Goal: Navigation & Orientation: Understand site structure

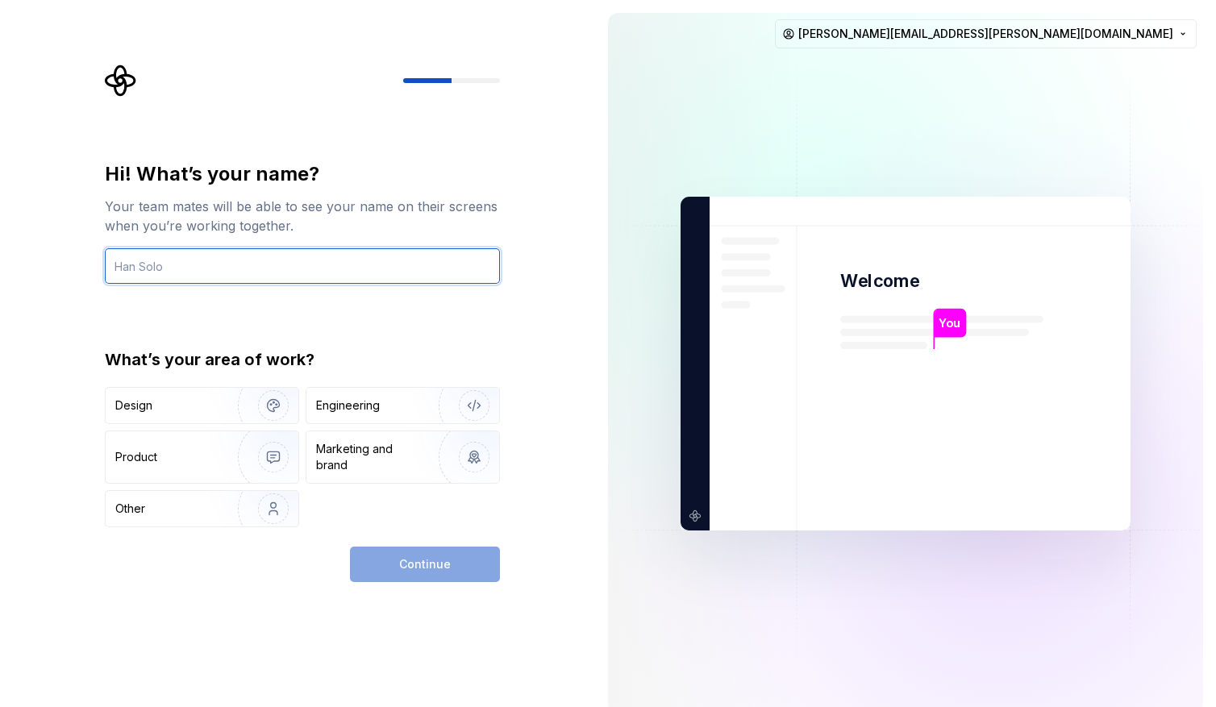
click at [136, 267] on input "text" at bounding box center [302, 265] width 395 height 35
click at [131, 261] on input "Stephanie" at bounding box center [302, 265] width 395 height 35
click at [303, 267] on input "Stéphanie" at bounding box center [302, 265] width 395 height 35
type input "Stéphanie"
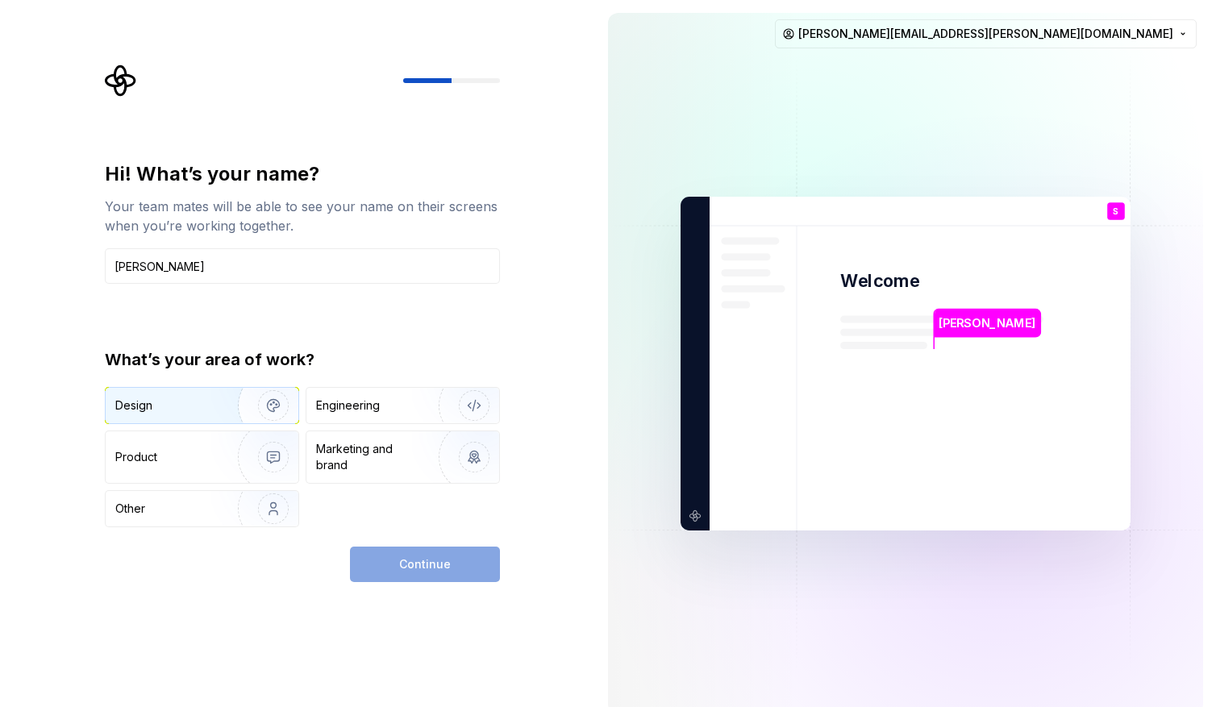
click at [286, 401] on img "button" at bounding box center [262, 406] width 103 height 108
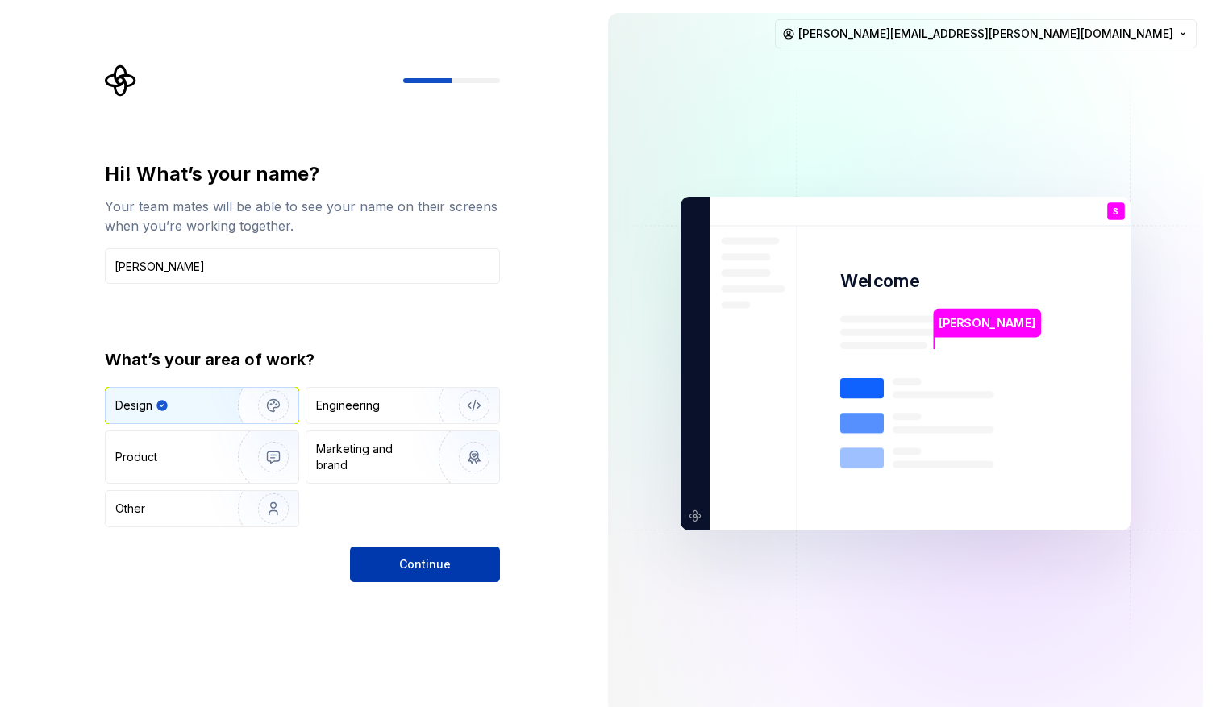
click at [415, 557] on span "Continue" at bounding box center [425, 565] width 52 height 16
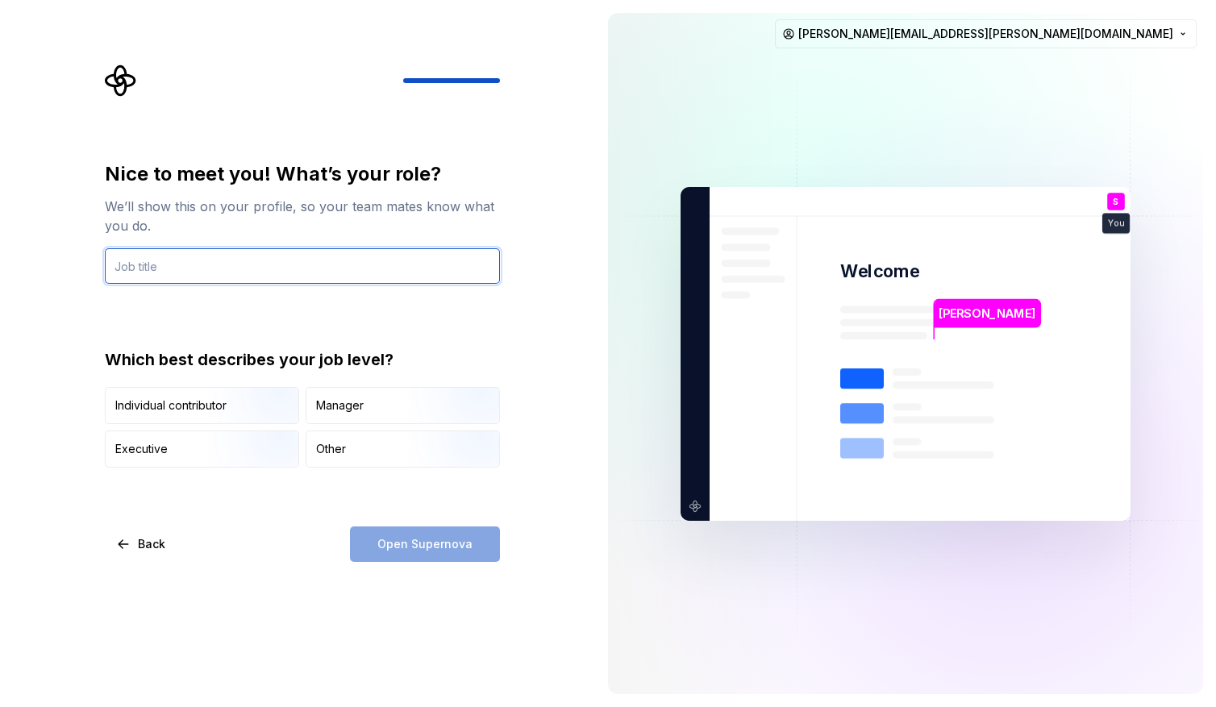
click at [162, 274] on input "text" at bounding box center [302, 265] width 395 height 35
click at [158, 269] on input "text" at bounding box center [302, 265] width 395 height 35
type input "Product Designer"
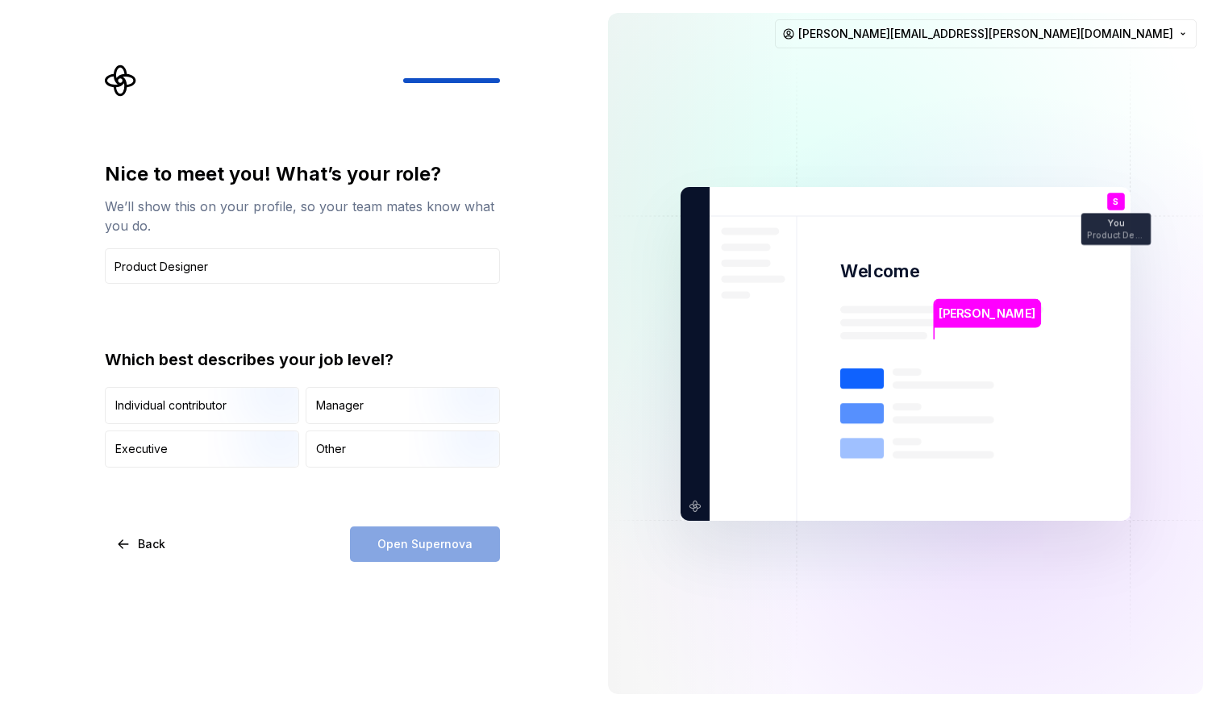
click at [310, 525] on div "Nice to meet you! What’s your role? We’ll show this on your profile, so your te…" at bounding box center [302, 361] width 395 height 401
click at [229, 413] on img "button" at bounding box center [259, 426] width 103 height 108
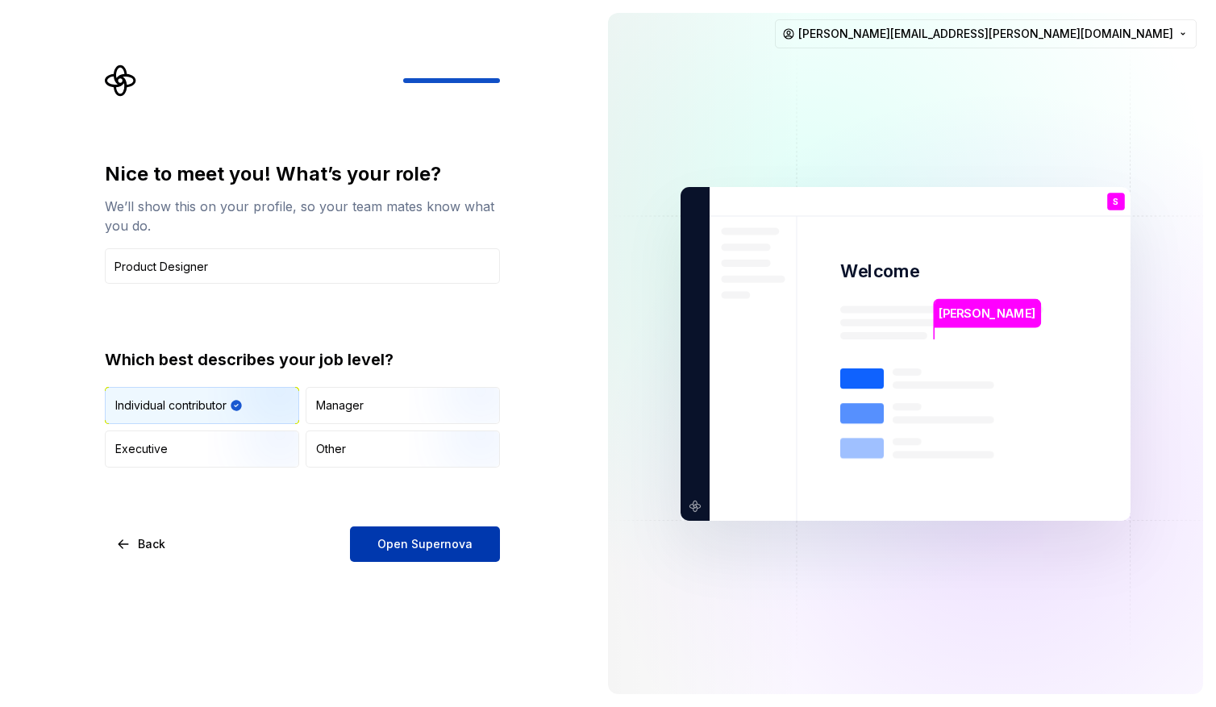
click at [387, 542] on span "Open Supernova" at bounding box center [424, 544] width 95 height 16
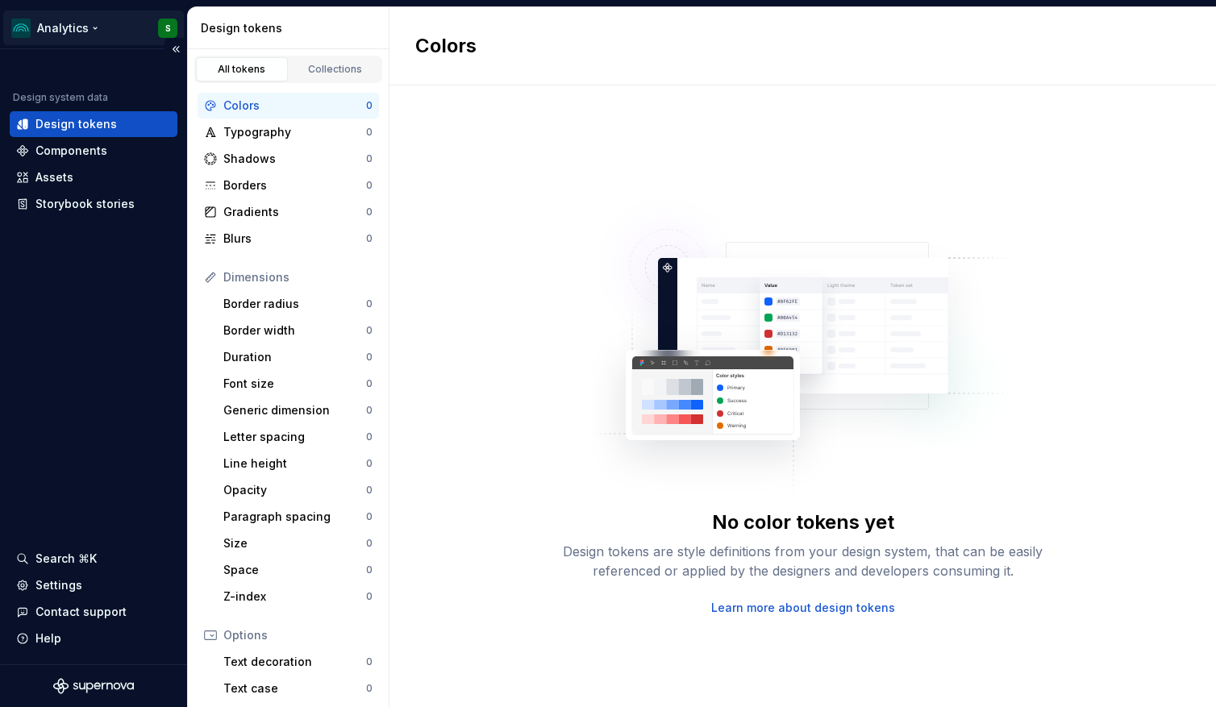
click at [58, 28] on html "Analytics S Design system data Design tokens Components Assets Storybook storie…" at bounding box center [608, 353] width 1216 height 707
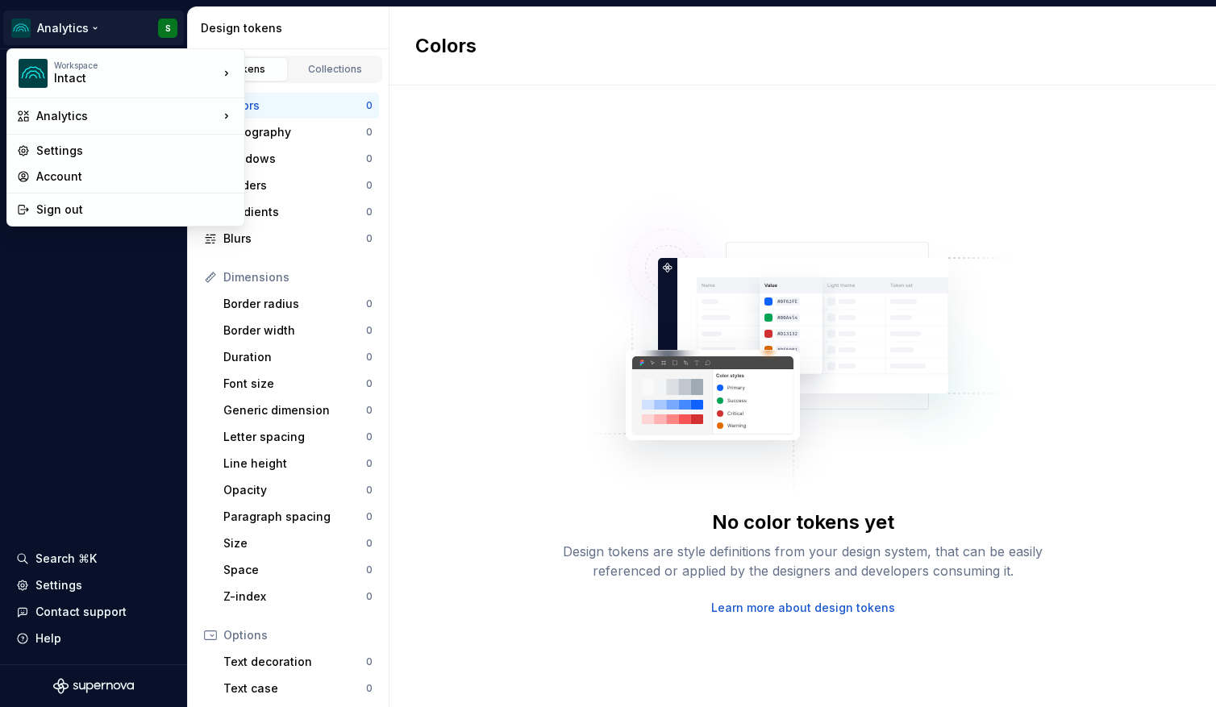
click at [114, 467] on html "Analytics S Design system data Design tokens Components Assets Storybook storie…" at bounding box center [608, 353] width 1216 height 707
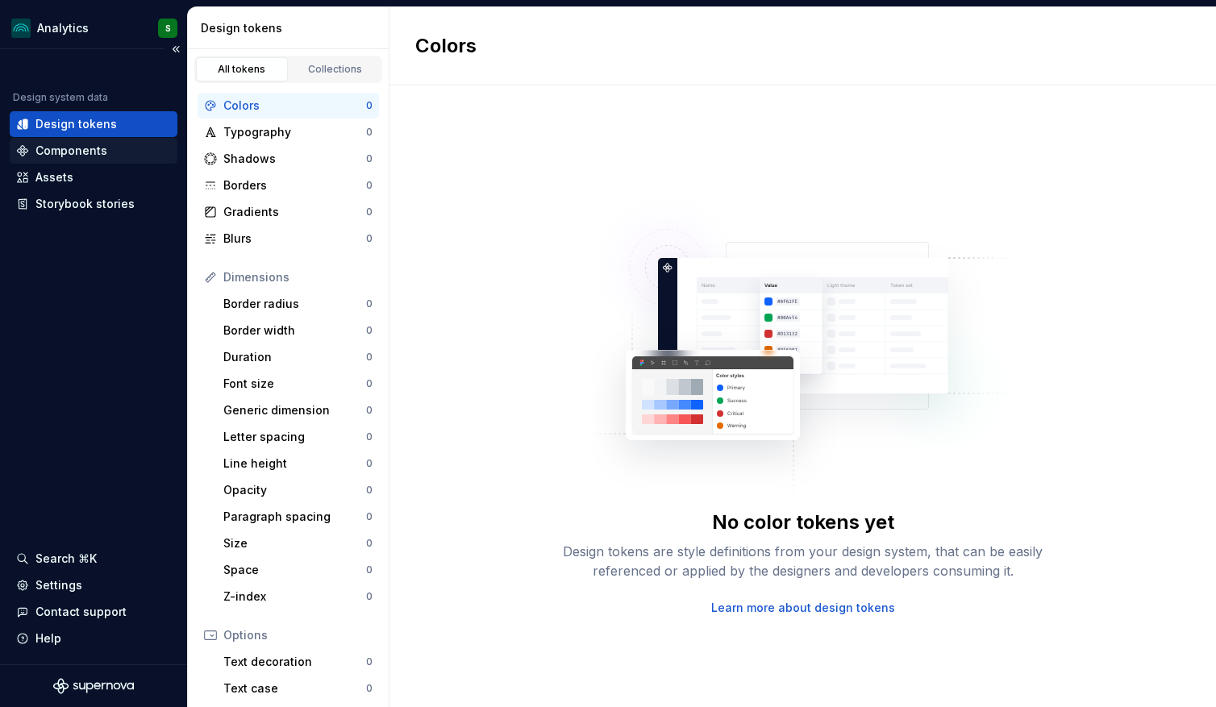
click at [72, 153] on div "Components" at bounding box center [71, 151] width 72 height 16
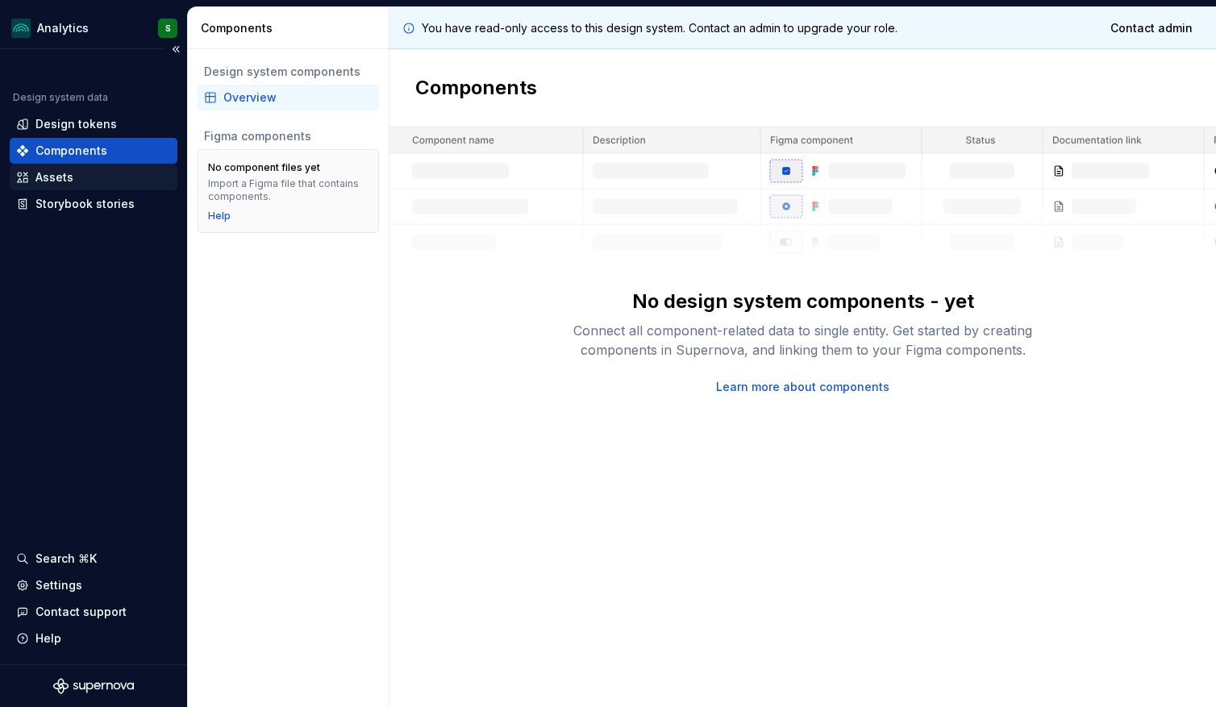
click at [90, 170] on div "Assets" at bounding box center [93, 177] width 155 height 16
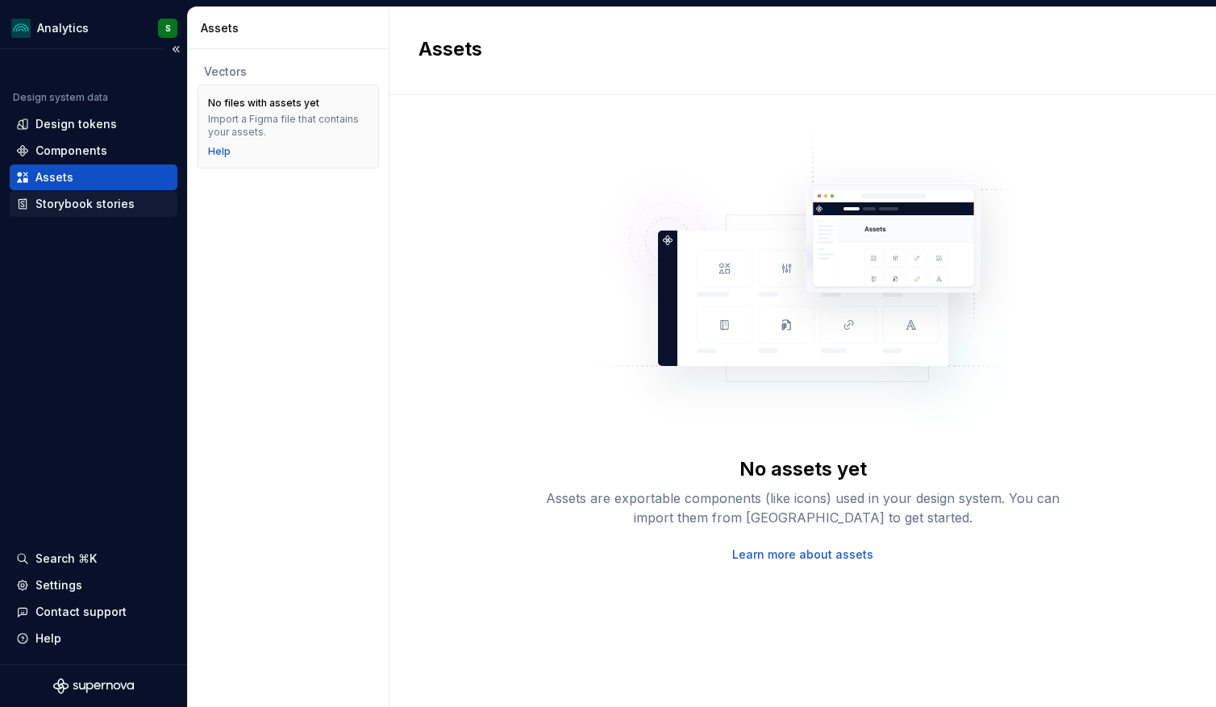
click at [61, 210] on div "Storybook stories" at bounding box center [84, 204] width 99 height 16
